Goal: Information Seeking & Learning: Learn about a topic

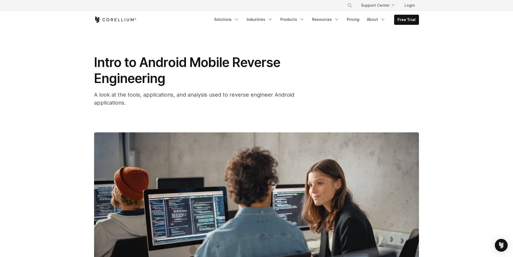
scroll to position [295, 0]
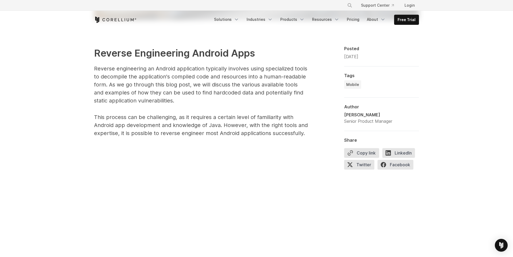
click at [250, 70] on p "Reverse engineering an Android application typically involves using specialized…" at bounding box center [201, 85] width 214 height 40
click at [269, 69] on p "Reverse engineering an Android application typically involves using specialized…" at bounding box center [201, 85] width 214 height 40
click at [110, 78] on p "Reverse engineering an Android application typically involves using specialized…" at bounding box center [201, 85] width 214 height 40
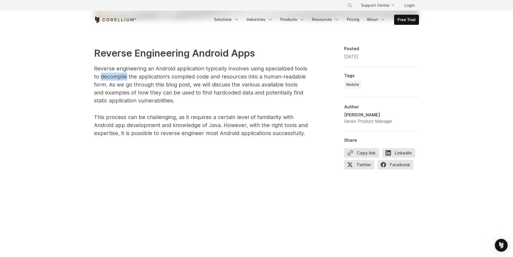
click at [110, 78] on p "Reverse engineering an Android application typically involves using specialized…" at bounding box center [201, 85] width 214 height 40
drag, startPoint x: 141, startPoint y: 80, endPoint x: 156, endPoint y: 78, distance: 14.8
click at [156, 78] on p "Reverse engineering an Android application typically involves using specialized…" at bounding box center [201, 85] width 214 height 40
click at [157, 78] on p "Reverse engineering an Android application typically involves using specialized…" at bounding box center [201, 85] width 214 height 40
click at [158, 78] on p "Reverse engineering an Android application typically involves using specialized…" at bounding box center [201, 85] width 214 height 40
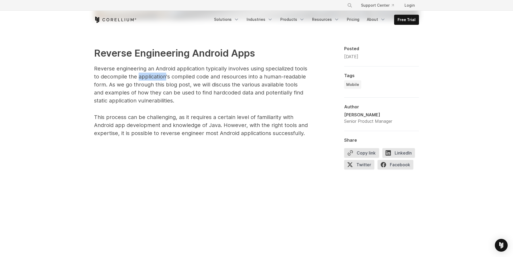
click at [158, 78] on p "Reverse engineering an Android application typically involves using specialized…" at bounding box center [201, 85] width 214 height 40
click at [176, 72] on p "Reverse engineering an Android application typically involves using specialized…" at bounding box center [201, 85] width 214 height 40
click at [227, 78] on p "Reverse engineering an Android application typically involves using specialized…" at bounding box center [201, 85] width 214 height 40
click at [109, 85] on p "Reverse engineering an Android application typically involves using specialized…" at bounding box center [201, 85] width 214 height 40
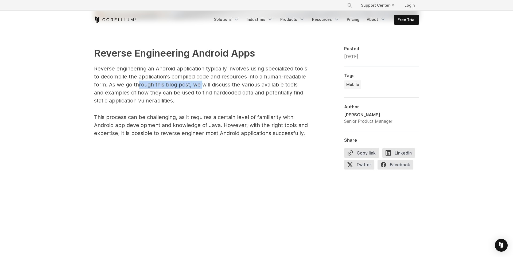
drag, startPoint x: 137, startPoint y: 87, endPoint x: 200, endPoint y: 87, distance: 63.0
click at [200, 87] on p "Reverse engineering an Android application typically involves using specialized…" at bounding box center [201, 85] width 214 height 40
click at [207, 87] on p "Reverse engineering an Android application typically involves using specialized…" at bounding box center [201, 85] width 214 height 40
click at [224, 97] on p "Reverse engineering an Android application typically involves using specialized…" at bounding box center [201, 85] width 214 height 40
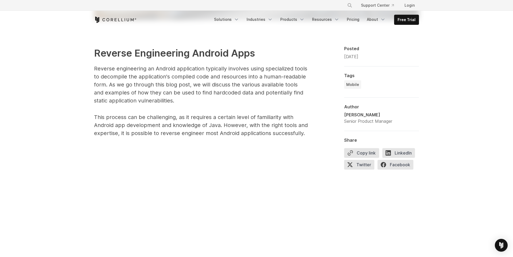
click at [272, 94] on p "Reverse engineering an Android application typically involves using specialized…" at bounding box center [201, 85] width 214 height 40
drag, startPoint x: 93, startPoint y: 102, endPoint x: 170, endPoint y: 103, distance: 77.4
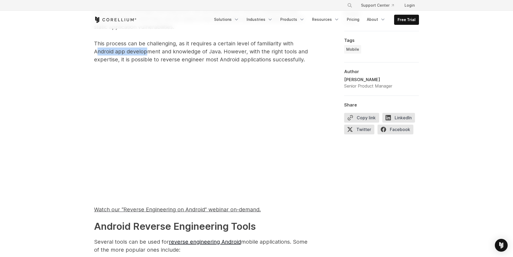
drag, startPoint x: 99, startPoint y: 51, endPoint x: 149, endPoint y: 50, distance: 50.5
click at [149, 50] on p "This process can be challenging, as it requires a certain level of familiarity …" at bounding box center [201, 52] width 214 height 24
click at [155, 50] on p "This process can be challenging, as it requires a certain level of familiarity …" at bounding box center [201, 52] width 214 height 24
click at [156, 50] on p "This process can be challenging, as it requires a certain level of familiarity …" at bounding box center [201, 52] width 214 height 24
click at [195, 54] on p "This process can be challenging, as it requires a certain level of familiarity …" at bounding box center [201, 52] width 214 height 24
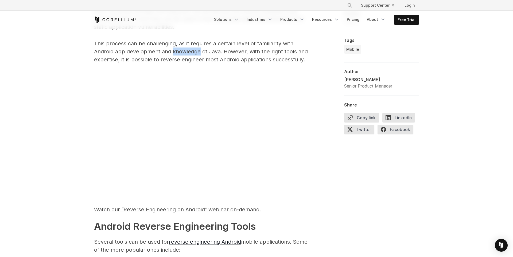
click at [195, 54] on p "This process can be challenging, as it requires a certain level of familiarity …" at bounding box center [201, 52] width 214 height 24
click at [238, 53] on p "This process can be challenging, as it requires a certain level of familiarity …" at bounding box center [201, 52] width 214 height 24
click at [266, 55] on p "This process can be challenging, as it requires a certain level of familiarity …" at bounding box center [201, 52] width 214 height 24
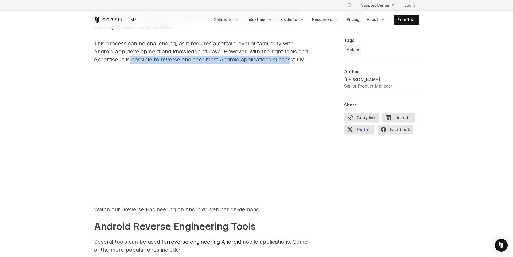
drag, startPoint x: 128, startPoint y: 60, endPoint x: 289, endPoint y: 60, distance: 160.5
click at [289, 60] on p "This process can be challenging, as it requires a certain level of familiarity …" at bounding box center [201, 52] width 214 height 24
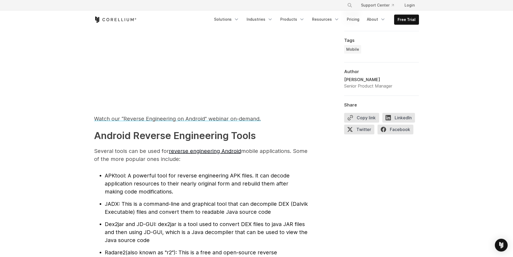
scroll to position [516, 0]
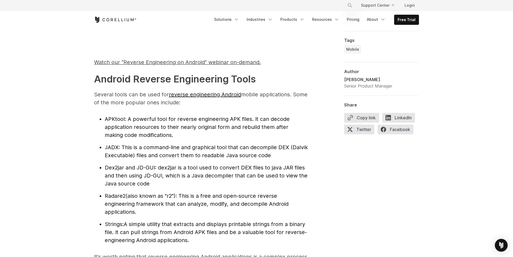
click at [116, 119] on span "APKtool" at bounding box center [115, 119] width 20 height 6
drag, startPoint x: 143, startPoint y: 116, endPoint x: 154, endPoint y: 120, distance: 10.6
click at [145, 118] on li "APKtool : A powerful tool for reverse engineering APK files. It can decode appl…" at bounding box center [206, 127] width 203 height 24
drag, startPoint x: 171, startPoint y: 121, endPoint x: 243, endPoint y: 119, distance: 72.1
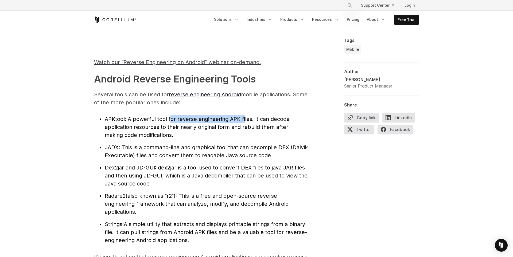
click at [243, 119] on span ": A powerful tool for reverse engineering APK files. It can decode application …" at bounding box center [197, 127] width 185 height 22
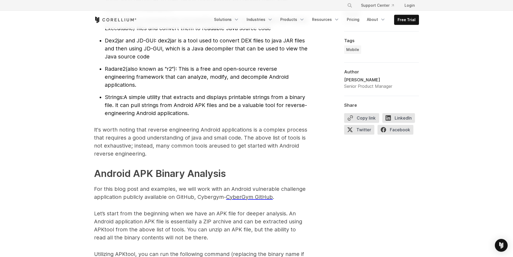
scroll to position [663, 0]
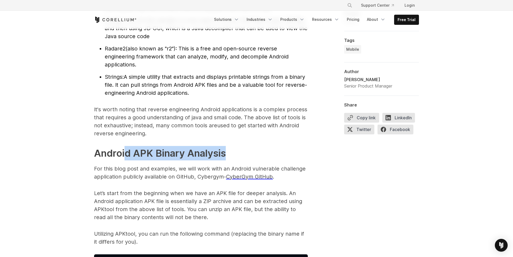
drag, startPoint x: 124, startPoint y: 152, endPoint x: 225, endPoint y: 156, distance: 101.2
click at [278, 155] on h2 "Android APK Binary Analysis" at bounding box center [201, 153] width 214 height 14
click at [246, 168] on p "For this blog post and examples, we will work with an Android vulnerable challe…" at bounding box center [201, 173] width 214 height 16
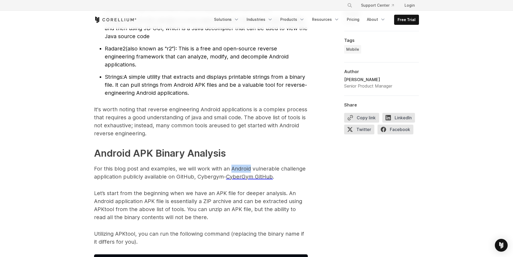
click at [246, 168] on p "For this blog post and examples, we will work with an Android vulnerable challe…" at bounding box center [201, 173] width 214 height 16
click at [265, 170] on p "For this blog post and examples, we will work with an Android vulnerable challe…" at bounding box center [201, 173] width 214 height 16
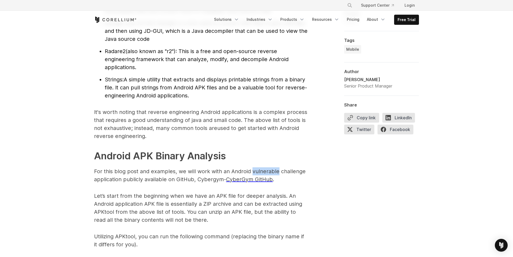
scroll to position [516, 0]
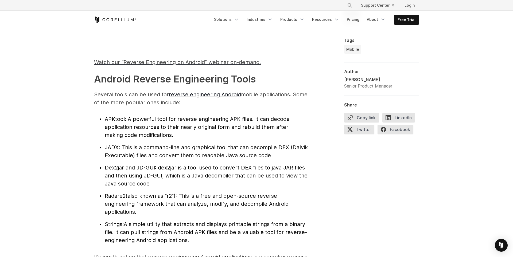
click at [108, 83] on strong "Android Reverse Engineering Tools" at bounding box center [175, 79] width 162 height 12
drag, startPoint x: 95, startPoint y: 80, endPoint x: 275, endPoint y: 71, distance: 180.4
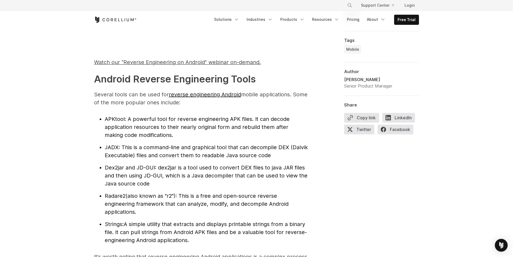
click at [264, 76] on h2 "Android Reverse Engineering Tools" at bounding box center [201, 79] width 214 height 14
drag, startPoint x: 112, startPoint y: 65, endPoint x: 121, endPoint y: 66, distance: 8.8
click at [112, 65] on span "Watch our “Reverse Engineering on Android” webinar on-demand." at bounding box center [177, 62] width 167 height 6
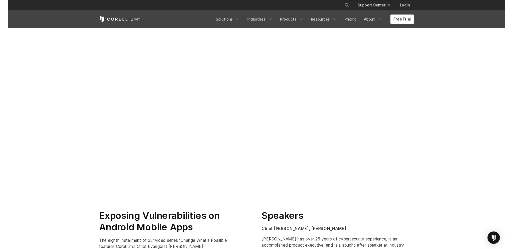
scroll to position [85, 0]
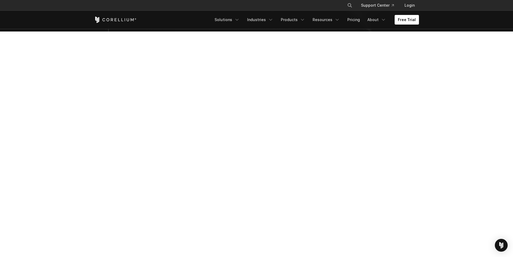
click at [40, 74] on section at bounding box center [256, 145] width 513 height 227
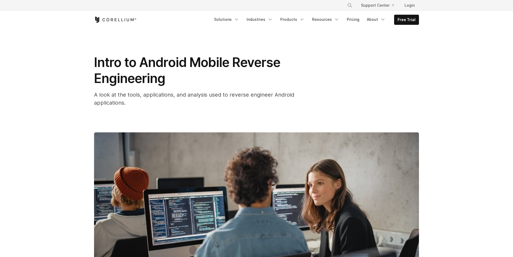
scroll to position [516, 0]
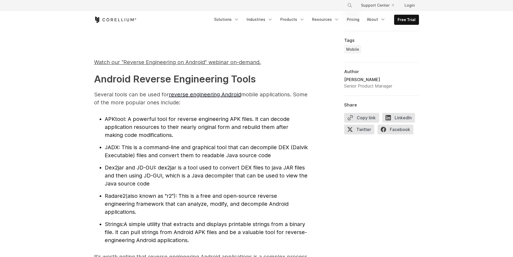
click at [113, 80] on strong "Android Reverse Engineering Tools" at bounding box center [175, 79] width 162 height 12
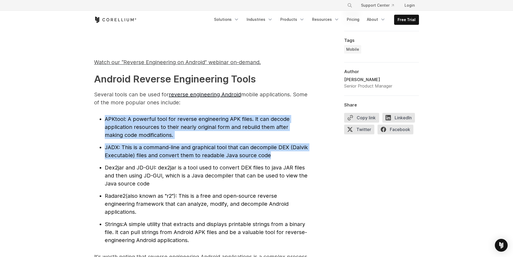
drag, startPoint x: 106, startPoint y: 119, endPoint x: 133, endPoint y: 162, distance: 51.5
click at [133, 162] on ul "APKtool : A powerful tool for reverse engineering APK files. It can decode appl…" at bounding box center [201, 179] width 214 height 129
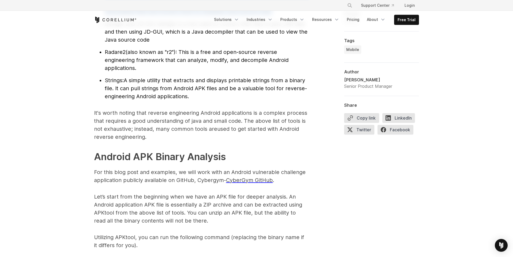
scroll to position [663, 0]
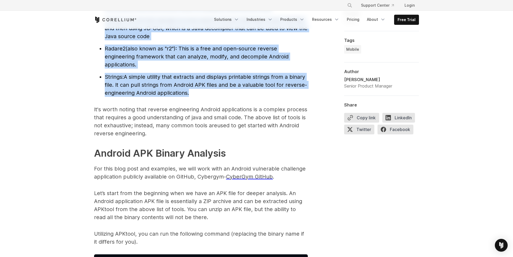
click at [188, 94] on span "A simple utility that extracts and displays printable strings from a binary fil…" at bounding box center [206, 85] width 202 height 22
copy ul "APKtool : A powerful tool for reverse engineering APK files. It can decode appl…"
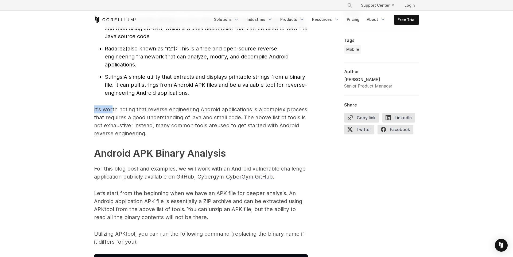
drag, startPoint x: 93, startPoint y: 109, endPoint x: 112, endPoint y: 110, distance: 19.3
click at [120, 120] on p "It's worth noting that reverse engineering Android applications is a complex pr…" at bounding box center [201, 121] width 214 height 32
click at [164, 118] on p "It's worth noting that reverse engineering Android applications is a complex pr…" at bounding box center [201, 121] width 214 height 32
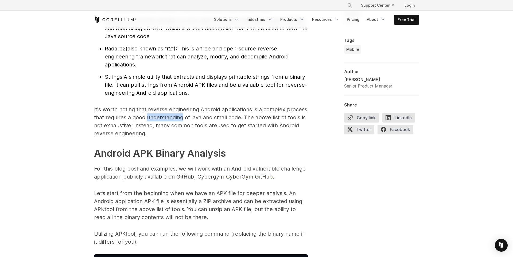
click at [164, 118] on p "It's worth noting that reverse engineering Android applications is a complex pr…" at bounding box center [201, 121] width 214 height 32
click at [221, 121] on p "It's worth noting that reverse engineering Android applications is a complex pr…" at bounding box center [201, 121] width 214 height 32
click at [236, 120] on p "It's worth noting that reverse engineering Android applications is a complex pr…" at bounding box center [201, 121] width 214 height 32
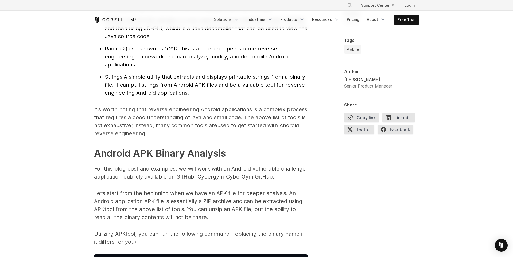
click at [102, 126] on p "It's worth noting that reverse engineering Android applications is a complex pr…" at bounding box center [201, 121] width 214 height 32
click at [121, 128] on p "It's worth noting that reverse engineering Android applications is a complex pr…" at bounding box center [201, 121] width 214 height 32
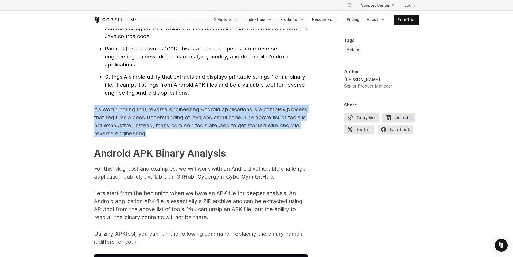
drag, startPoint x: 146, startPoint y: 135, endPoint x: 93, endPoint y: 111, distance: 57.5
copy p "It's worth noting that reverse engineering Android applications is a complex pr…"
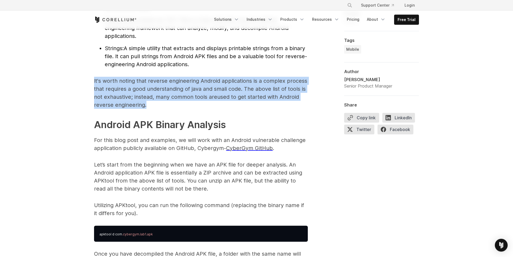
scroll to position [737, 0]
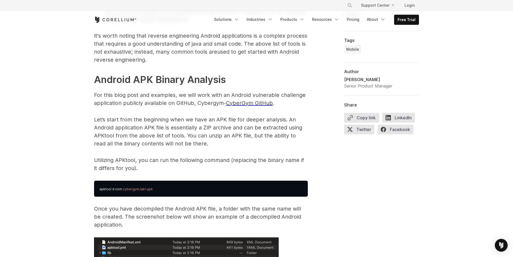
click at [117, 76] on strong "Android APK Binary Analysis" at bounding box center [160, 80] width 132 height 12
click at [109, 106] on p "For this blog post and examples, we will work with an Android vulnerable challe…" at bounding box center [201, 99] width 214 height 16
click at [132, 104] on p "For this blog post and examples, we will work with an Android vulnerable challe…" at bounding box center [201, 99] width 214 height 16
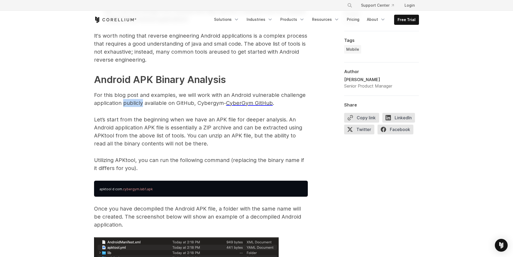
drag, startPoint x: 132, startPoint y: 104, endPoint x: 181, endPoint y: 108, distance: 48.8
click at [132, 104] on p "For this blog post and examples, we will work with an Android vulnerable challe…" at bounding box center [201, 99] width 214 height 16
click at [199, 104] on p "For this blog post and examples, we will work with an Android vulnerable challe…" at bounding box center [201, 99] width 214 height 16
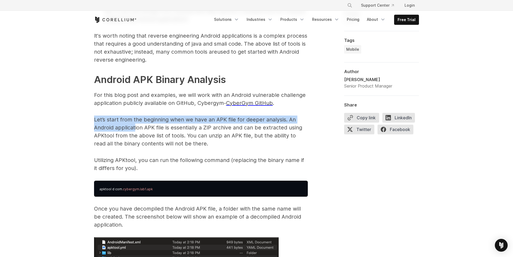
drag, startPoint x: 94, startPoint y: 121, endPoint x: 141, endPoint y: 126, distance: 47.8
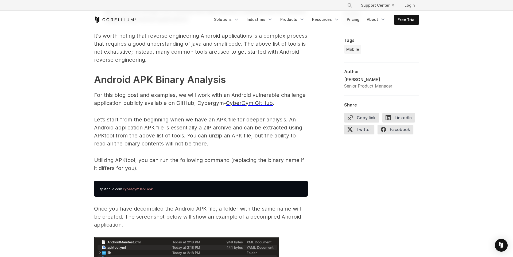
click at [155, 128] on p "Let’s start from the beginning when we have an APK file for deeper analysis. An…" at bounding box center [201, 132] width 214 height 32
click at [160, 126] on p "Let’s start from the beginning when we have an APK file for deeper analysis. An…" at bounding box center [201, 132] width 214 height 32
click at [198, 125] on p "Let’s start from the beginning when we have an APK file for deeper analysis. An…" at bounding box center [201, 132] width 214 height 32
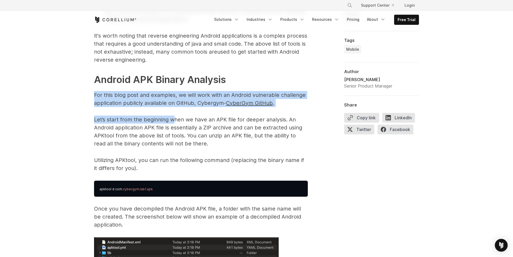
drag, startPoint x: 93, startPoint y: 97, endPoint x: 172, endPoint y: 119, distance: 81.8
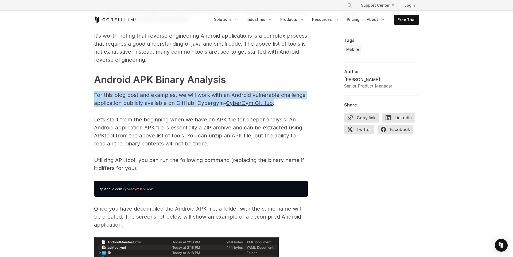
drag, startPoint x: 281, startPoint y: 104, endPoint x: 84, endPoint y: 91, distance: 197.2
copy p "For this blog post and examples, we will work with an Android vulnerable challe…"
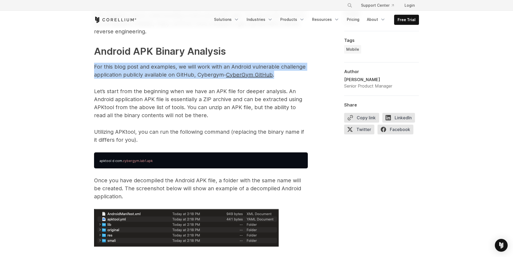
scroll to position [774, 0]
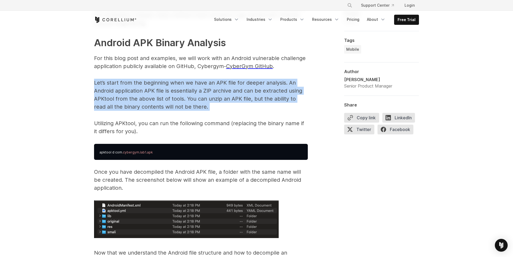
drag, startPoint x: 95, startPoint y: 83, endPoint x: 280, endPoint y: 118, distance: 187.8
copy span "Let’s start from the beginning when we have an APK file for deeper analysis. An…"
click at [131, 93] on p "Let’s start from the beginning when we have an APK file for deeper analysis. An…" at bounding box center [201, 95] width 214 height 32
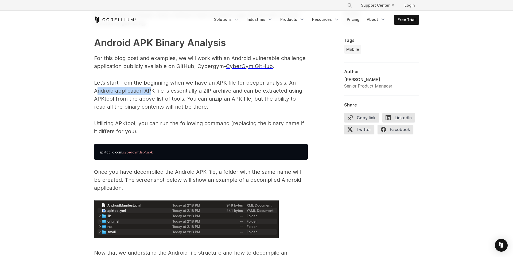
drag, startPoint x: 97, startPoint y: 94, endPoint x: 160, endPoint y: 96, distance: 63.6
click at [151, 95] on p "Let’s start from the beginning when we have an APK file for deeper analysis. An…" at bounding box center [201, 95] width 214 height 32
click at [165, 96] on p "Let’s start from the beginning when we have an APK file for deeper analysis. An…" at bounding box center [201, 95] width 214 height 32
click at [184, 93] on p "Let’s start from the beginning when we have an APK file for deeper analysis. An…" at bounding box center [201, 95] width 214 height 32
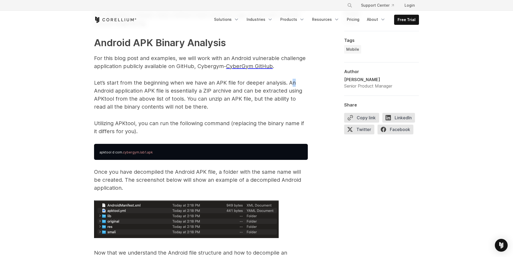
drag, startPoint x: 289, startPoint y: 84, endPoint x: 294, endPoint y: 85, distance: 5.3
click at [294, 85] on p "Let’s start from the beginning when we have an APK file for deeper analysis. An…" at bounding box center [201, 95] width 214 height 32
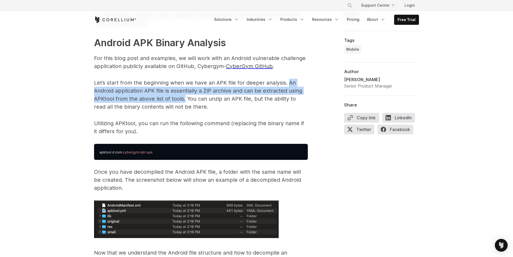
drag, startPoint x: 288, startPoint y: 84, endPoint x: 185, endPoint y: 102, distance: 104.7
click at [185, 102] on p "Let’s start from the beginning when we have an APK file for deeper analysis. An…" at bounding box center [201, 95] width 214 height 32
copy p "An Android application APK file is essentially a ZIP archive and can be extract…"
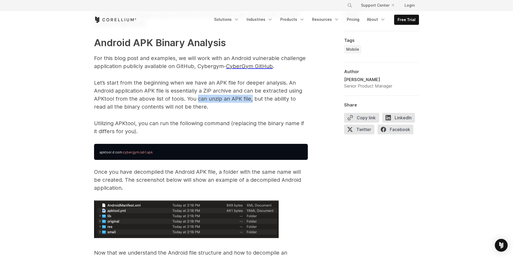
drag, startPoint x: 198, startPoint y: 99, endPoint x: 251, endPoint y: 102, distance: 53.2
click at [251, 102] on p "Let’s start from the beginning when we have an APK file for deeper analysis. An…" at bounding box center [201, 95] width 214 height 32
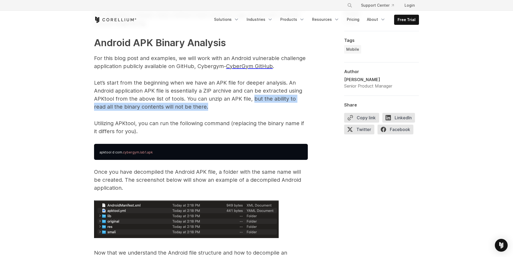
drag, startPoint x: 254, startPoint y: 100, endPoint x: 194, endPoint y: 105, distance: 59.5
click at [194, 105] on p "Let’s start from the beginning when we have an APK file for deeper analysis. An…" at bounding box center [201, 95] width 214 height 32
copy p "but the ability to read all the binary contents will not be there."
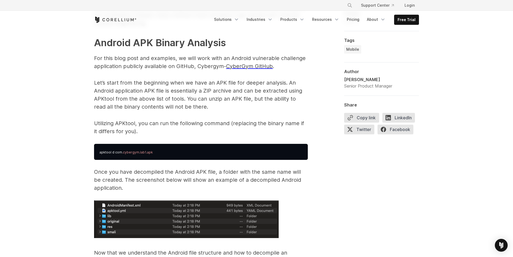
click at [184, 124] on p "Utilizing APKtool, you can run the following command (replacing the binary name…" at bounding box center [201, 127] width 214 height 16
click at [186, 124] on p "Utilizing APKtool, you can run the following command (replacing the binary name…" at bounding box center [201, 127] width 214 height 16
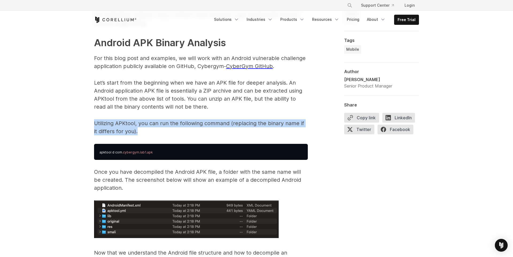
drag, startPoint x: 136, startPoint y: 133, endPoint x: 95, endPoint y: 127, distance: 41.0
click at [95, 127] on p "Utilizing APKtool, you can run the following command (replacing the binary name…" at bounding box center [201, 127] width 214 height 16
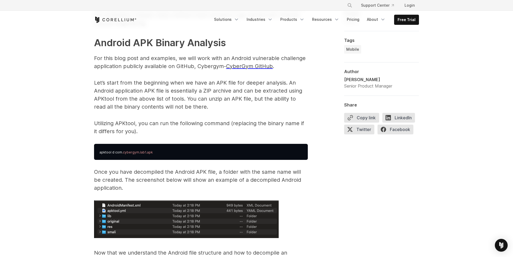
click at [113, 152] on span "apktool d com" at bounding box center [110, 152] width 23 height 4
copy span "apktool d com"
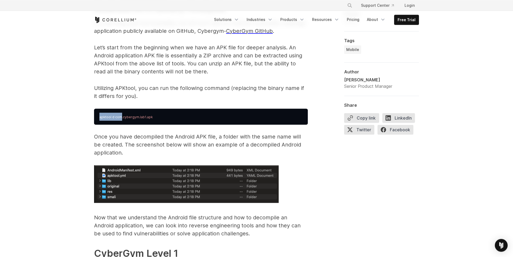
scroll to position [811, 0]
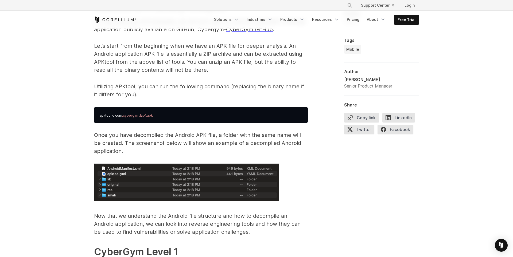
drag, startPoint x: 98, startPoint y: 111, endPoint x: 133, endPoint y: 114, distance: 35.7
click at [129, 114] on pre "apktool d com .cybergym.lab1.apk" at bounding box center [201, 115] width 214 height 16
drag, startPoint x: 138, startPoint y: 138, endPoint x: 134, endPoint y: 136, distance: 4.2
click at [138, 138] on p "Once you have decompiled the Android APK file, a folder with the same name will…" at bounding box center [201, 143] width 214 height 24
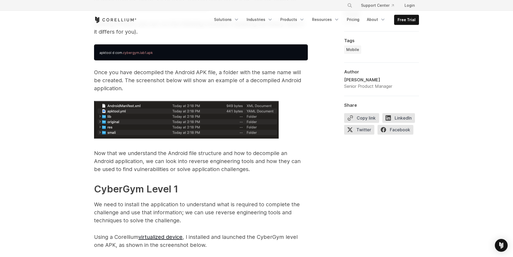
scroll to position [884, 0]
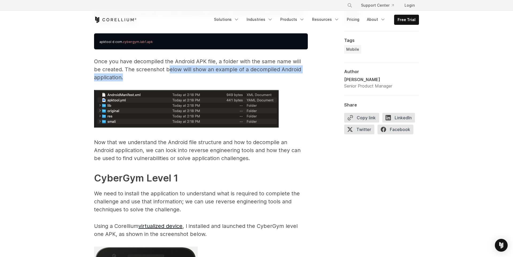
drag, startPoint x: 160, startPoint y: 70, endPoint x: 252, endPoint y: 77, distance: 92.3
click at [252, 77] on p "Once you have decompiled the Android APK file, a folder with the same name will…" at bounding box center [201, 69] width 214 height 24
click at [104, 140] on p "Now that we understand the Android file structure and how to decompile an Andro…" at bounding box center [201, 150] width 214 height 24
click at [180, 141] on p "Now that we understand the Android file structure and how to decompile an Andro…" at bounding box center [201, 150] width 214 height 24
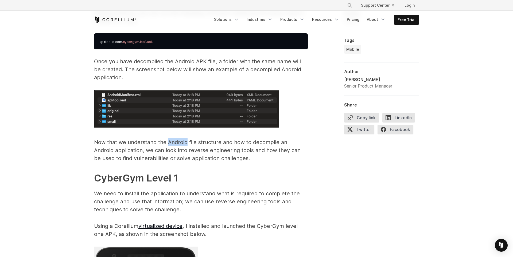
click at [180, 141] on p "Now that we understand the Android file structure and how to decompile an Andro…" at bounding box center [201, 150] width 214 height 24
click at [198, 142] on p "Now that we understand the Android file structure and how to decompile an Andro…" at bounding box center [201, 150] width 214 height 24
click at [199, 144] on p "Now that we understand the Android file structure and how to decompile an Andro…" at bounding box center [201, 150] width 214 height 24
click at [139, 157] on p "Now that we understand the Android file structure and how to decompile an Andro…" at bounding box center [201, 150] width 214 height 24
click at [138, 158] on p "Now that we understand the Android file structure and how to decompile an Andro…" at bounding box center [201, 150] width 214 height 24
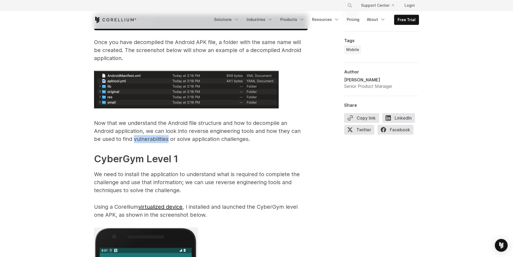
scroll to position [921, 0]
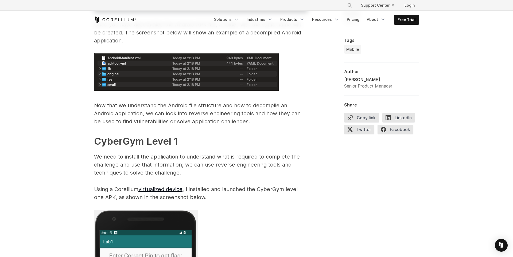
click at [115, 144] on strong "CyberGym Level 1" at bounding box center [136, 141] width 84 height 12
click at [150, 148] on h2 "CyberGym Level 1" at bounding box center [201, 141] width 214 height 14
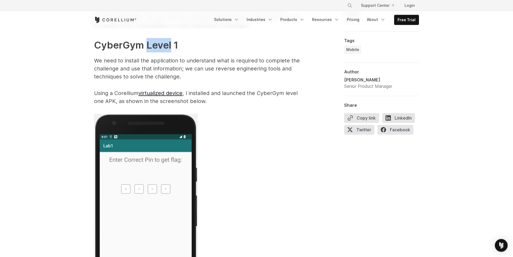
scroll to position [1032, 0]
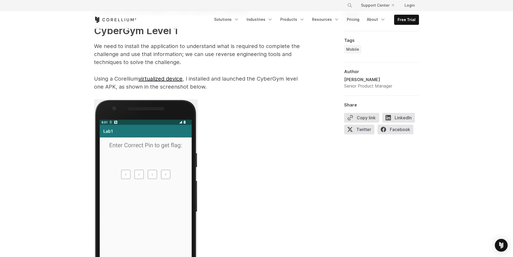
click at [103, 90] on p "Using a Corellium virtualized device , I installed and launched the CyberGym le…" at bounding box center [201, 83] width 214 height 16
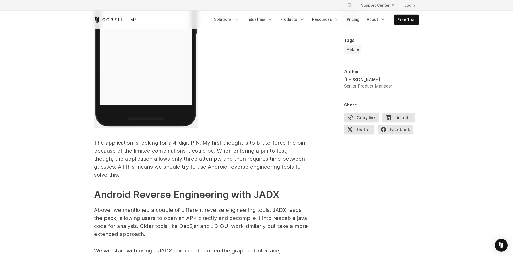
scroll to position [1216, 0]
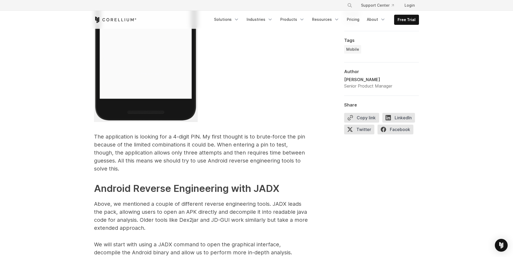
click at [126, 144] on p "The application is looking for a 4-digit PIN. My first thought is to brute-forc…" at bounding box center [201, 153] width 214 height 40
click at [159, 143] on p "The application is looking for a 4-digit PIN. My first thought is to brute-forc…" at bounding box center [201, 153] width 214 height 40
click at [160, 143] on p "The application is looking for a 4-digit PIN. My first thought is to brute-forc…" at bounding box center [201, 153] width 214 height 40
drag, startPoint x: 108, startPoint y: 156, endPoint x: 154, endPoint y: 151, distance: 45.7
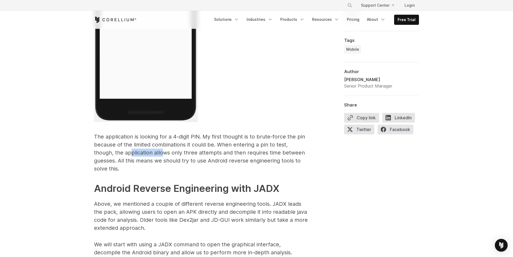
click at [142, 153] on p "The application is looking for a 4-digit PIN. My first thought is to brute-forc…" at bounding box center [201, 153] width 214 height 40
drag, startPoint x: 98, startPoint y: 160, endPoint x: 119, endPoint y: 160, distance: 20.3
click at [118, 160] on p "The application is looking for a 4-digit PIN. My first thought is to brute-forc…" at bounding box center [201, 153] width 214 height 40
click at [120, 160] on p "The application is looking for a 4-digit PIN. My first thought is to brute-forc…" at bounding box center [201, 153] width 214 height 40
drag, startPoint x: 120, startPoint y: 160, endPoint x: 139, endPoint y: 163, distance: 18.8
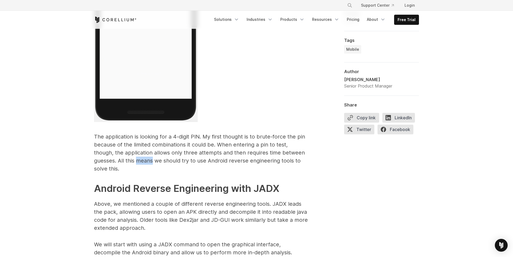
click at [120, 160] on p "The application is looking for a 4-digit PIN. My first thought is to brute-forc…" at bounding box center [201, 153] width 214 height 40
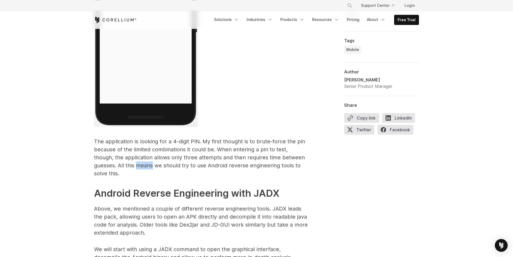
scroll to position [1253, 0]
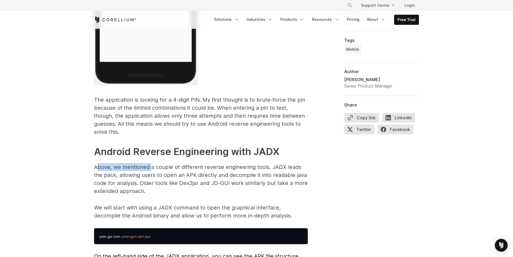
drag, startPoint x: 97, startPoint y: 158, endPoint x: 151, endPoint y: 160, distance: 53.7
click at [150, 163] on p "Above, we mentioned a couple of different reverse engineering tools. JADX leads…" at bounding box center [201, 179] width 214 height 32
click at [152, 163] on p "Above, we mentioned a couple of different reverse engineering tools. JADX leads…" at bounding box center [201, 179] width 214 height 32
click at [201, 163] on p "Above, we mentioned a couple of different reverse engineering tools. JADX leads…" at bounding box center [201, 179] width 214 height 32
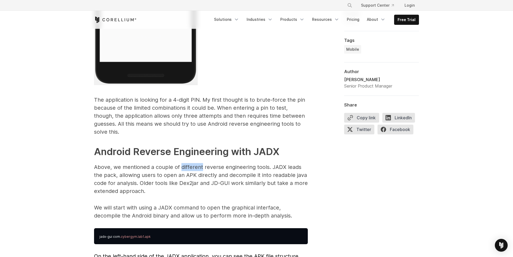
click at [201, 163] on p "Above, we mentioned a couple of different reverse engineering tools. JADX leads…" at bounding box center [201, 179] width 214 height 32
click at [208, 170] on p "Above, we mentioned a couple of different reverse engineering tools. JADX leads…" at bounding box center [201, 179] width 214 height 32
click at [222, 170] on p "Above, we mentioned a couple of different reverse engineering tools. JADX leads…" at bounding box center [201, 179] width 214 height 32
drag, startPoint x: 121, startPoint y: 178, endPoint x: 166, endPoint y: 177, distance: 44.3
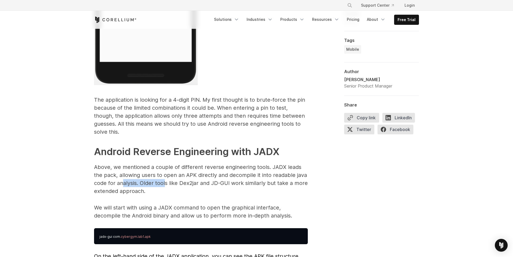
click at [166, 177] on p "Above, we mentioned a couple of different reverse engineering tools. JADX leads…" at bounding box center [201, 179] width 214 height 32
click at [158, 177] on p "Above, we mentioned a couple of different reverse engineering tools. JADX leads…" at bounding box center [201, 179] width 214 height 32
click at [162, 177] on p "Above, we mentioned a couple of different reverse engineering tools. JADX leads…" at bounding box center [201, 179] width 214 height 32
click at [163, 177] on p "Above, we mentioned a couple of different reverse engineering tools. JADX leads…" at bounding box center [201, 179] width 214 height 32
click at [188, 178] on p "Above, we mentioned a couple of different reverse engineering tools. JADX leads…" at bounding box center [201, 179] width 214 height 32
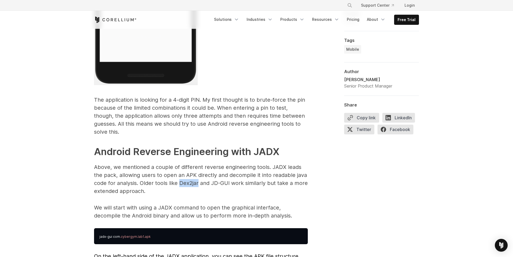
click at [188, 178] on p "Above, we mentioned a couple of different reverse engineering tools. JADX leads…" at bounding box center [201, 179] width 214 height 32
click at [226, 177] on p "Above, we mentioned a couple of different reverse engineering tools. JADX leads…" at bounding box center [201, 179] width 214 height 32
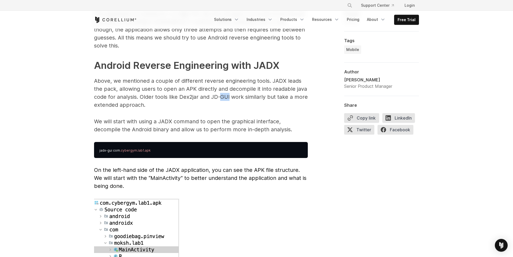
scroll to position [1363, 0]
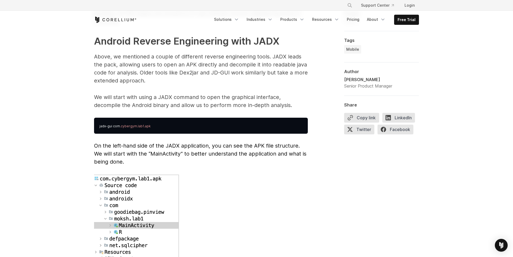
drag, startPoint x: 117, startPoint y: 114, endPoint x: 123, endPoint y: 117, distance: 6.2
click at [120, 118] on pre "jadx-gui com .cybergym.lab1.apk" at bounding box center [201, 126] width 214 height 16
click at [107, 143] on span "On the left-hand side of the JADX application, you can see the APK file structu…" at bounding box center [200, 154] width 212 height 22
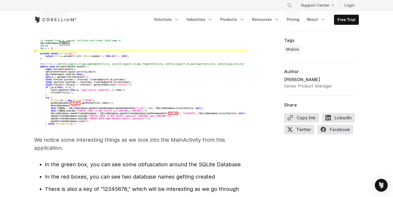
scroll to position [1620, 0]
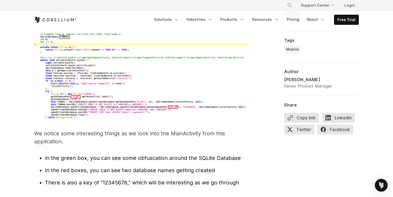
click at [157, 155] on span "In the green box, you can see some obfuscation around the SQLite Database" at bounding box center [143, 158] width 196 height 6
click at [213, 155] on span "In the green box, you can see some obfuscation around the SQLite Database" at bounding box center [143, 158] width 196 height 6
click at [58, 167] on span "In the red boxes, you can see two database names getting created" at bounding box center [130, 170] width 170 height 6
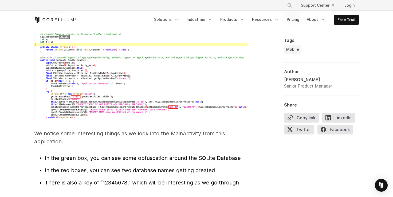
click at [76, 167] on span "In the red boxes, you can see two database names getting created" at bounding box center [130, 170] width 170 height 6
drag, startPoint x: 123, startPoint y: 162, endPoint x: 156, endPoint y: 164, distance: 32.9
click at [148, 167] on span "In the red boxes, you can see two database names getting created" at bounding box center [130, 170] width 170 height 6
click at [184, 168] on ul "In the green box, you can see some obfuscation around the SQLite Database In th…" at bounding box center [141, 170] width 214 height 33
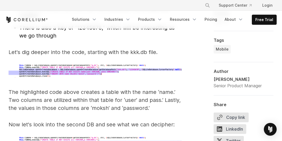
scroll to position [1837, 0]
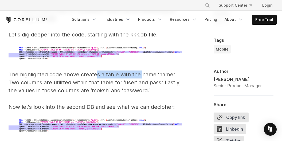
drag, startPoint x: 97, startPoint y: 68, endPoint x: 150, endPoint y: 69, distance: 53.1
click at [141, 71] on p "The highlighted code above creates a table with the name ‘name.’ Two columns ar…" at bounding box center [96, 83] width 174 height 24
click at [151, 71] on p "The highlighted code above creates a table with the name ‘name.’ Two columns ar…" at bounding box center [96, 83] width 174 height 24
click at [81, 48] on img at bounding box center [96, 53] width 174 height 13
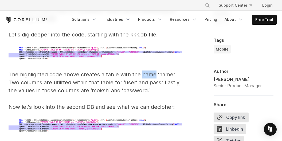
click at [70, 47] on img at bounding box center [96, 53] width 174 height 13
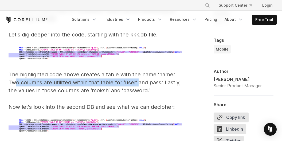
drag, startPoint x: 23, startPoint y: 73, endPoint x: 143, endPoint y: 78, distance: 119.7
click at [140, 78] on p "The highlighted code above creates a table with the name ‘name.’ Two columns ar…" at bounding box center [96, 83] width 174 height 24
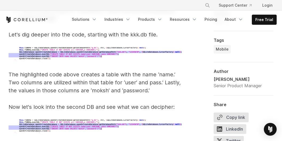
click at [154, 77] on p "The highlighted code above creates a table with the name ‘name.’ Two columns ar…" at bounding box center [96, 83] width 174 height 24
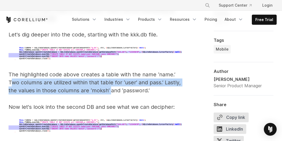
drag, startPoint x: 11, startPoint y: 79, endPoint x: 115, endPoint y: 88, distance: 104.5
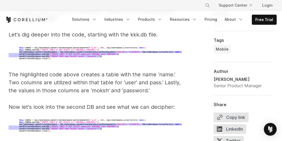
click at [116, 88] on p "The highlighted code above creates a table with the name ‘name.’ Two columns ar…" at bounding box center [96, 83] width 174 height 24
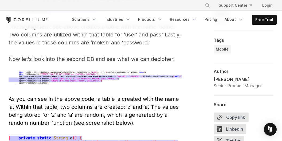
scroll to position [1873, 0]
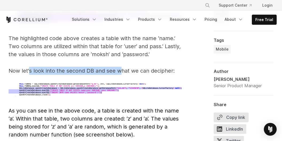
drag, startPoint x: 50, startPoint y: 65, endPoint x: 119, endPoint y: 66, distance: 68.9
click at [119, 67] on p "Now let's look into the second DB and see what we can decipher:" at bounding box center [96, 71] width 174 height 8
click at [94, 67] on p "Now let's look into the second DB and see what we can decipher:" at bounding box center [96, 71] width 174 height 8
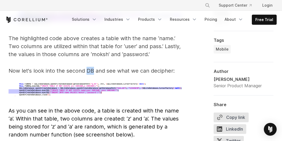
drag, startPoint x: 94, startPoint y: 65, endPoint x: 123, endPoint y: 65, distance: 28.6
click at [94, 67] on p "Now let's look into the second DB and see what we can decipher:" at bounding box center [96, 71] width 174 height 8
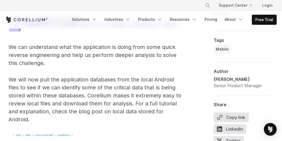
scroll to position [2018, 0]
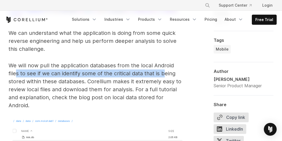
drag, startPoint x: 15, startPoint y: 66, endPoint x: 164, endPoint y: 69, distance: 149.3
click at [164, 69] on p "We will now pull the application databases from the local Android files to see …" at bounding box center [96, 86] width 174 height 48
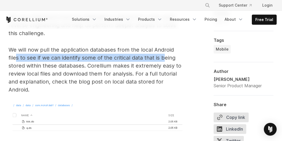
scroll to position [2054, 0]
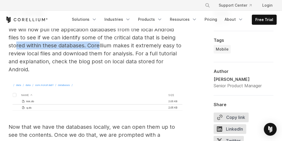
drag, startPoint x: 16, startPoint y: 40, endPoint x: 100, endPoint y: 42, distance: 84.4
click at [100, 42] on p "We will now pull the application databases from the local Android files to see …" at bounding box center [96, 50] width 174 height 48
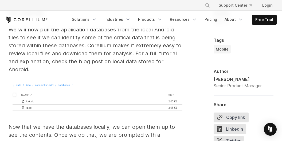
click at [117, 41] on p "We will now pull the application databases from the local Android files to see …" at bounding box center [96, 50] width 174 height 48
drag, startPoint x: 18, startPoint y: 48, endPoint x: 61, endPoint y: 47, distance: 42.7
click at [61, 47] on p "We will now pull the application databases from the local Android files to see …" at bounding box center [96, 50] width 174 height 48
click at [74, 47] on p "We will now pull the application databases from the local Android files to see …" at bounding box center [96, 50] width 174 height 48
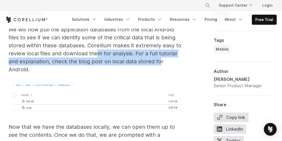
drag, startPoint x: 107, startPoint y: 49, endPoint x: 159, endPoint y: 53, distance: 52.5
click at [159, 53] on p "We will now pull the application databases from the local Android files to see …" at bounding box center [96, 50] width 174 height 48
click at [160, 49] on p "We will now pull the application databases from the local Android files to see …" at bounding box center [96, 50] width 174 height 48
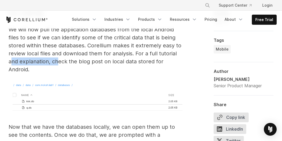
drag, startPoint x: 21, startPoint y: 56, endPoint x: 60, endPoint y: 56, distance: 38.7
click at [59, 56] on p "We will now pull the application databases from the local Android files to see …" at bounding box center [96, 50] width 174 height 48
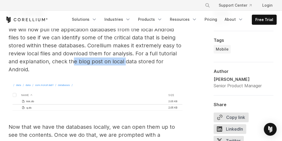
drag, startPoint x: 74, startPoint y: 56, endPoint x: 125, endPoint y: 56, distance: 50.7
click at [125, 56] on p "We will now pull the application databases from the local Android files to see …" at bounding box center [96, 50] width 174 height 48
click at [76, 56] on p "We will now pull the application databases from the local Android files to see …" at bounding box center [96, 50] width 174 height 48
drag, startPoint x: 88, startPoint y: 56, endPoint x: 112, endPoint y: 57, distance: 24.1
click at [112, 57] on p "We will now pull the application databases from the local Android files to see …" at bounding box center [96, 50] width 174 height 48
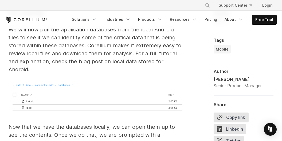
click at [122, 56] on p "We will now pull the application databases from the local Android files to see …" at bounding box center [96, 50] width 174 height 48
click at [123, 56] on p "We will now pull the application databases from the local Android files to see …" at bounding box center [96, 50] width 174 height 48
click at [136, 55] on p "We will now pull the application databases from the local Android files to see …" at bounding box center [96, 50] width 174 height 48
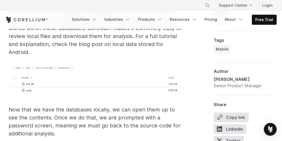
scroll to position [2090, 0]
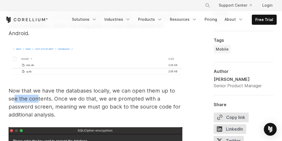
drag, startPoint x: 25, startPoint y: 92, endPoint x: 39, endPoint y: 91, distance: 13.4
click at [39, 91] on p "Now that we have the databases locally, we can open them up to see the contents…" at bounding box center [96, 103] width 174 height 32
drag, startPoint x: 71, startPoint y: 89, endPoint x: 82, endPoint y: 89, distance: 10.7
click at [82, 89] on p "Now that we have the databases locally, we can open them up to see the contents…" at bounding box center [96, 103] width 174 height 32
click at [95, 93] on p "Now that we have the databases locally, we can open them up to see the contents…" at bounding box center [96, 103] width 174 height 32
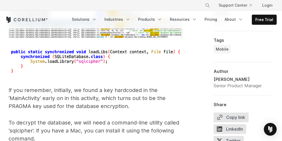
scroll to position [2415, 0]
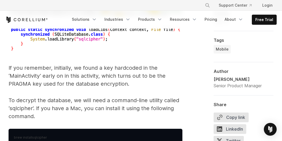
click at [18, 76] on p "If you remember, initially, we found a key hardcoded in the ‘MainActivity’ earl…" at bounding box center [96, 76] width 174 height 24
click at [54, 75] on p "If you remember, initially, we found a key hardcoded in the ‘MainActivity’ earl…" at bounding box center [96, 76] width 174 height 24
click at [57, 75] on p "If you remember, initially, we found a key hardcoded in the ‘MainActivity’ earl…" at bounding box center [96, 76] width 174 height 24
click at [108, 79] on p "If you remember, initially, we found a key hardcoded in the ‘MainActivity’ earl…" at bounding box center [96, 76] width 174 height 24
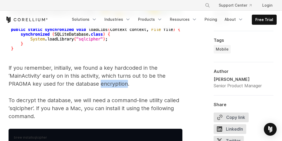
click at [108, 79] on p "If you remember, initially, we found a key hardcoded in the ‘MainActivity’ earl…" at bounding box center [96, 76] width 174 height 24
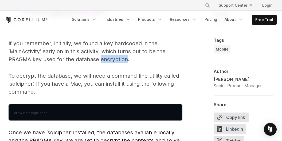
scroll to position [2451, 0]
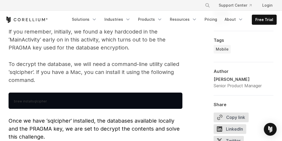
click at [39, 100] on span "sqlcipher" at bounding box center [39, 102] width 15 height 4
click at [29, 64] on p "To decrypt the database, we will need a command-line utility called ‘sqlcipher’…" at bounding box center [96, 72] width 174 height 24
click at [29, 65] on p "To decrypt the database, we will need a command-line utility called ‘sqlcipher’…" at bounding box center [96, 72] width 174 height 24
copy p "sqlcipher"
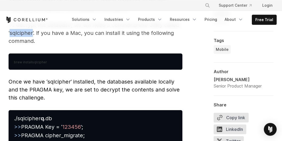
scroll to position [2523, 0]
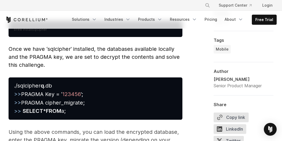
click at [25, 46] on span "Once we have ‘sqlcipher’ installed, the databases available locally and the PRA…" at bounding box center [94, 57] width 171 height 22
click at [87, 46] on span "Once we have ‘sqlcipher’ installed, the databases available locally and the PRA…" at bounding box center [94, 57] width 171 height 22
click at [125, 46] on span "Once we have ‘sqlcipher’ installed, the databases available locally and the PRA…" at bounding box center [94, 57] width 171 height 22
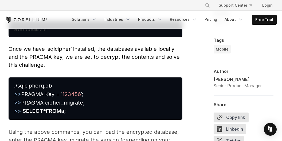
drag, startPoint x: 126, startPoint y: 43, endPoint x: 147, endPoint y: 43, distance: 20.3
click at [127, 46] on span "Once we have ‘sqlcipher’ installed, the databases available locally and the PRA…" at bounding box center [94, 57] width 171 height 22
click at [9, 52] on span "Once we have ‘sqlcipher’ installed, the databases available locally and the PRA…" at bounding box center [94, 57] width 171 height 22
click at [42, 83] on strong "q" at bounding box center [42, 86] width 3 height 6
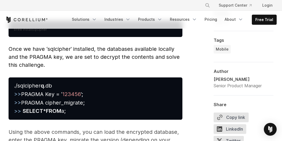
click at [42, 83] on strong "q" at bounding box center [42, 86] width 3 height 6
click at [47, 83] on span "./sqlcipher q .db >> PRAGMA Key = ‘ 123456 ’; >> PRAGMA cipher_migrate; >> SELE…" at bounding box center [49, 99] width 70 height 32
click at [28, 88] on span "./sqlcipher q .db >> PRAGMA Key = ‘ 123456 ’; >> PRAGMA cipher_migrate; >> SELE…" at bounding box center [49, 99] width 70 height 32
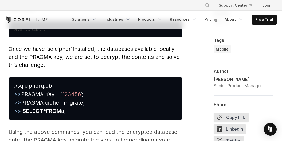
click at [48, 88] on span "./sqlcipher q .db >> PRAGMA Key = ‘ 123456 ’; >> PRAGMA cipher_migrate; >> SELE…" at bounding box center [49, 99] width 70 height 32
click at [49, 88] on span "./sqlcipher q .db >> PRAGMA Key = ‘ 123456 ’; >> PRAGMA cipher_migrate; >> SELE…" at bounding box center [49, 99] width 70 height 32
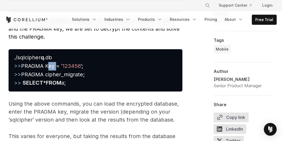
scroll to position [2559, 0]
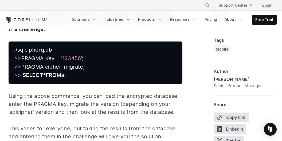
click at [54, 60] on span "./sqlcipher q .db >> PRAGMA Key = ‘ 123456 ’; >> PRAGMA cipher_migrate; >> SELE…" at bounding box center [49, 63] width 70 height 32
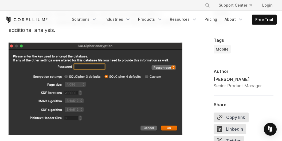
scroll to position [2162, 0]
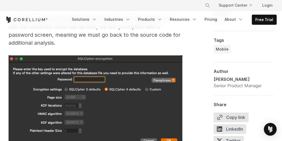
drag, startPoint x: 28, startPoint y: 64, endPoint x: 31, endPoint y: 64, distance: 2.9
click at [29, 64] on img at bounding box center [96, 102] width 174 height 92
click at [31, 64] on img at bounding box center [96, 102] width 174 height 92
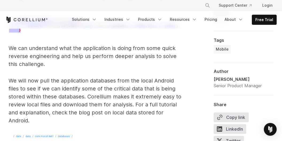
scroll to position [2018, 0]
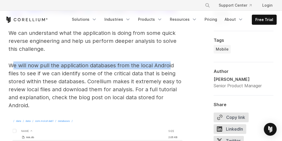
drag, startPoint x: 14, startPoint y: 60, endPoint x: 169, endPoint y: 61, distance: 155.1
click at [169, 62] on p "We will now pull the application databases from the local Android files to see …" at bounding box center [96, 86] width 174 height 48
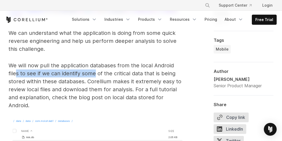
drag, startPoint x: 15, startPoint y: 68, endPoint x: 95, endPoint y: 66, distance: 79.0
click at [95, 66] on p "We will now pull the application databases from the local Android files to see …" at bounding box center [96, 86] width 174 height 48
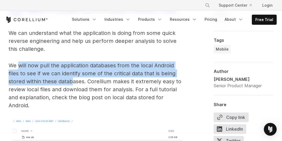
drag, startPoint x: 17, startPoint y: 58, endPoint x: 83, endPoint y: 72, distance: 67.5
click at [76, 72] on p "We will now pull the application databases from the local Android files to see …" at bounding box center [96, 86] width 174 height 48
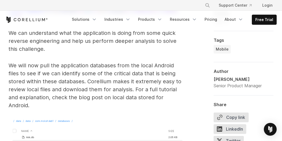
drag, startPoint x: 97, startPoint y: 73, endPoint x: 101, endPoint y: 73, distance: 3.5
click at [98, 73] on p "We will now pull the application databases from the local Android files to see …" at bounding box center [96, 86] width 174 height 48
click at [101, 73] on p "We will now pull the application databases from the local Android files to see …" at bounding box center [96, 86] width 174 height 48
drag, startPoint x: 16, startPoint y: 82, endPoint x: 36, endPoint y: 82, distance: 19.8
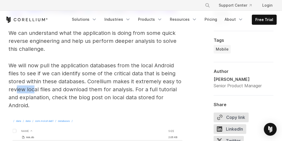
click at [34, 82] on p "We will now pull the application databases from the local Android files to see …" at bounding box center [96, 86] width 174 height 48
click at [45, 82] on p "We will now pull the application databases from the local Android files to see …" at bounding box center [96, 86] width 174 height 48
click at [46, 82] on p "We will now pull the application databases from the local Android files to see …" at bounding box center [96, 86] width 174 height 48
click at [67, 83] on p "We will now pull the application databases from the local Android files to see …" at bounding box center [96, 86] width 174 height 48
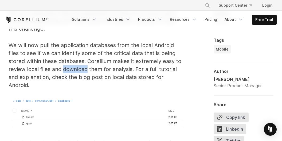
scroll to position [2054, 0]
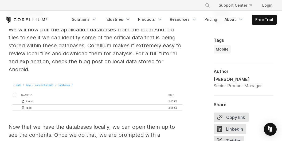
click at [127, 49] on p "We will now pull the application databases from the local Android files to see …" at bounding box center [96, 50] width 174 height 48
drag, startPoint x: 27, startPoint y: 56, endPoint x: 31, endPoint y: 56, distance: 3.5
click at [28, 56] on p "We will now pull the application databases from the local Android files to see …" at bounding box center [96, 50] width 174 height 48
drag, startPoint x: 31, startPoint y: 56, endPoint x: 60, endPoint y: 57, distance: 28.8
click at [32, 56] on p "We will now pull the application databases from the local Android files to see …" at bounding box center [96, 50] width 174 height 48
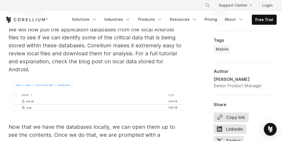
click at [93, 57] on p "We will now pull the application databases from the local Android files to see …" at bounding box center [96, 50] width 174 height 48
click at [135, 55] on p "We will now pull the application databases from the local Android files to see …" at bounding box center [96, 50] width 174 height 48
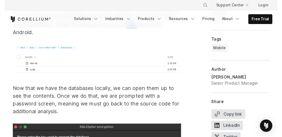
scroll to position [2018, 0]
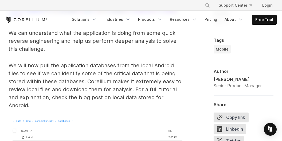
click at [109, 82] on p "We will now pull the application databases from the local Android files to see …" at bounding box center [96, 86] width 174 height 48
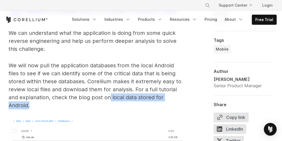
drag, startPoint x: 110, startPoint y: 90, endPoint x: 60, endPoint y: 103, distance: 51.7
copy p "local data stored for Android."
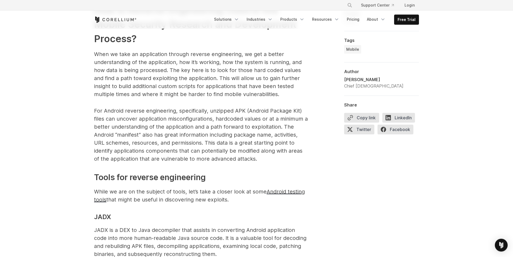
scroll to position [663, 0]
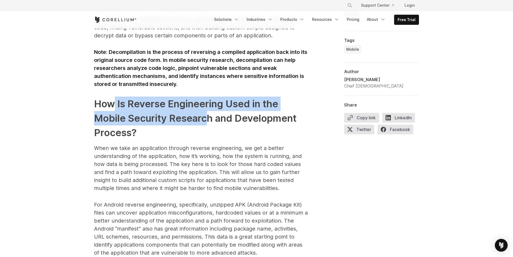
drag, startPoint x: 113, startPoint y: 101, endPoint x: 206, endPoint y: 116, distance: 94.4
click at [206, 116] on h2 "How Is Reverse Engineering Used in the Mobile Security Research and Development…" at bounding box center [201, 118] width 214 height 43
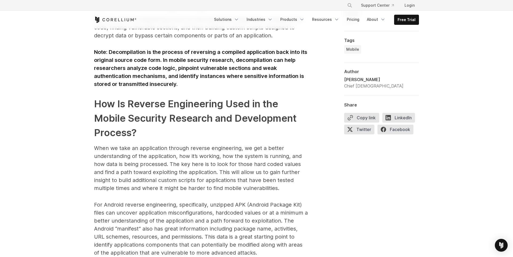
click at [212, 114] on h2 "How Is Reverse Engineering Used in the Mobile Security Research and Development…" at bounding box center [201, 118] width 214 height 43
click at [211, 114] on h2 "How Is Reverse Engineering Used in the Mobile Security Research and Development…" at bounding box center [201, 118] width 214 height 43
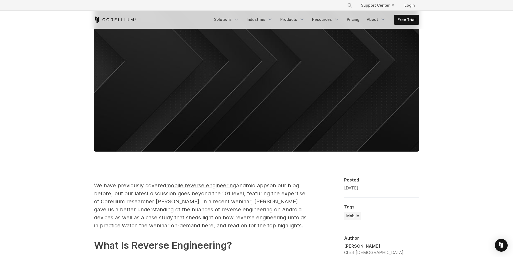
scroll to position [0, 0]
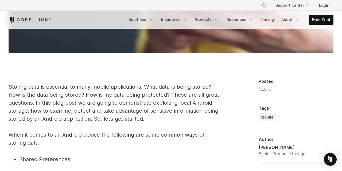
scroll to position [253, 0]
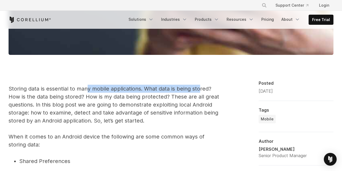
drag, startPoint x: 87, startPoint y: 88, endPoint x: 199, endPoint y: 90, distance: 112.4
click at [199, 90] on p "Storing data is essential to many mobile applications. What data is being store…" at bounding box center [116, 117] width 214 height 64
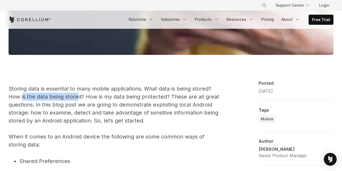
drag, startPoint x: 24, startPoint y: 96, endPoint x: 79, endPoint y: 99, distance: 55.4
click at [79, 99] on p "Storing data is essential to many mobile applications. What data is being store…" at bounding box center [116, 117] width 214 height 64
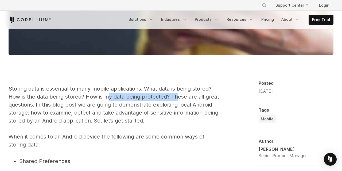
drag, startPoint x: 111, startPoint y: 95, endPoint x: 177, endPoint y: 95, distance: 65.7
click at [177, 95] on p "Storing data is essential to many mobile applications. What data is being store…" at bounding box center [116, 117] width 214 height 64
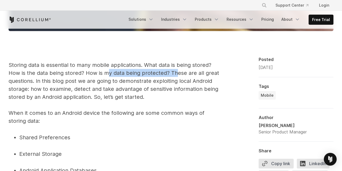
scroll to position [325, 0]
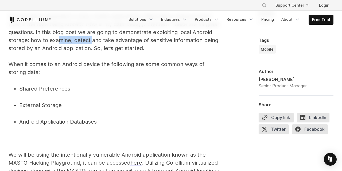
click at [91, 44] on p "Storing data is essential to many mobile applications. What data is being store…" at bounding box center [116, 44] width 214 height 64
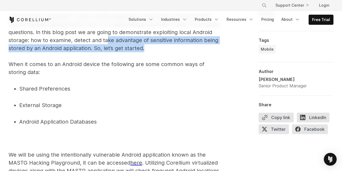
drag, startPoint x: 106, startPoint y: 42, endPoint x: 218, endPoint y: 47, distance: 112.0
click at [218, 47] on p "Storing data is essential to many mobile applications. What data is being store…" at bounding box center [116, 44] width 214 height 64
click at [26, 49] on p "Storing data is essential to many mobile applications. What data is being store…" at bounding box center [116, 44] width 214 height 64
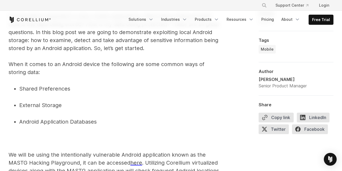
click at [55, 49] on p "Storing data is essential to many mobile applications. What data is being store…" at bounding box center [116, 44] width 214 height 64
click at [56, 49] on p "Storing data is essential to many mobile applications. What data is being store…" at bounding box center [116, 44] width 214 height 64
click at [101, 50] on p "Storing data is essential to many mobile applications. What data is being store…" at bounding box center [116, 44] width 214 height 64
drag, startPoint x: 101, startPoint y: 50, endPoint x: 121, endPoint y: 50, distance: 20.3
click at [101, 50] on p "Storing data is essential to many mobile applications. What data is being store…" at bounding box center [116, 44] width 214 height 64
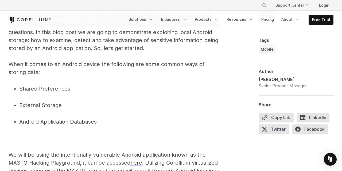
click at [142, 50] on p "Storing data is essential to many mobile applications. What data is being store…" at bounding box center [116, 44] width 214 height 64
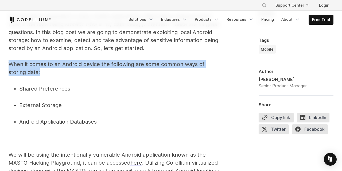
drag, startPoint x: 7, startPoint y: 66, endPoint x: 97, endPoint y: 74, distance: 90.7
click at [55, 64] on p "Storing data is essential to many mobile applications. What data is being store…" at bounding box center [116, 44] width 214 height 64
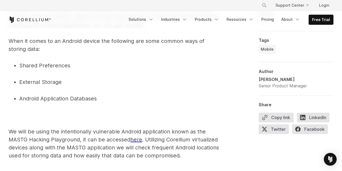
scroll to position [361, 0]
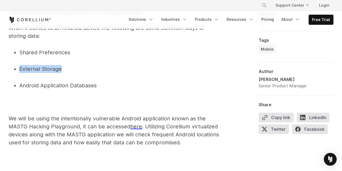
drag, startPoint x: 20, startPoint y: 68, endPoint x: 73, endPoint y: 71, distance: 53.2
click at [73, 71] on p "External Storage" at bounding box center [120, 69] width 203 height 8
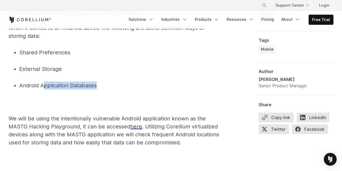
drag, startPoint x: 42, startPoint y: 89, endPoint x: 39, endPoint y: 89, distance: 3.5
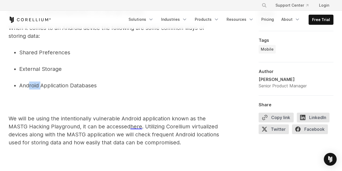
drag, startPoint x: 29, startPoint y: 87, endPoint x: 57, endPoint y: 87, distance: 28.0
click at [45, 87] on p "Android Application Databases" at bounding box center [120, 86] width 203 height 8
drag, startPoint x: 77, startPoint y: 86, endPoint x: 90, endPoint y: 86, distance: 12.8
click at [90, 86] on p "Android Application Databases" at bounding box center [120, 86] width 203 height 8
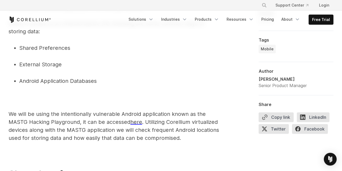
scroll to position [398, 0]
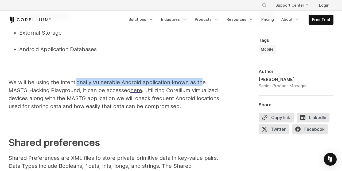
drag, startPoint x: 85, startPoint y: 85, endPoint x: 202, endPoint y: 85, distance: 116.7
click at [202, 85] on p "We will be using the intentionally vulnerable Android application known as the …" at bounding box center [116, 94] width 214 height 32
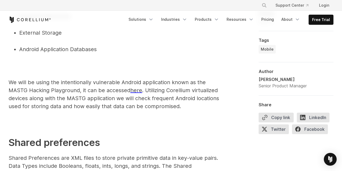
click at [18, 91] on p "We will be using the intentionally vulnerable Android application known as the …" at bounding box center [116, 94] width 214 height 32
click at [68, 92] on p "We will be using the intentionally vulnerable Android application known as the …" at bounding box center [116, 94] width 214 height 32
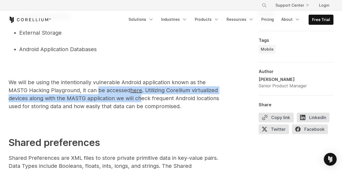
drag, startPoint x: 98, startPoint y: 92, endPoint x: 140, endPoint y: 95, distance: 42.3
click at [140, 95] on p "We will be using the intentionally vulnerable Android application known as the …" at bounding box center [116, 94] width 214 height 32
